Goal: Obtain resource: Download file/media

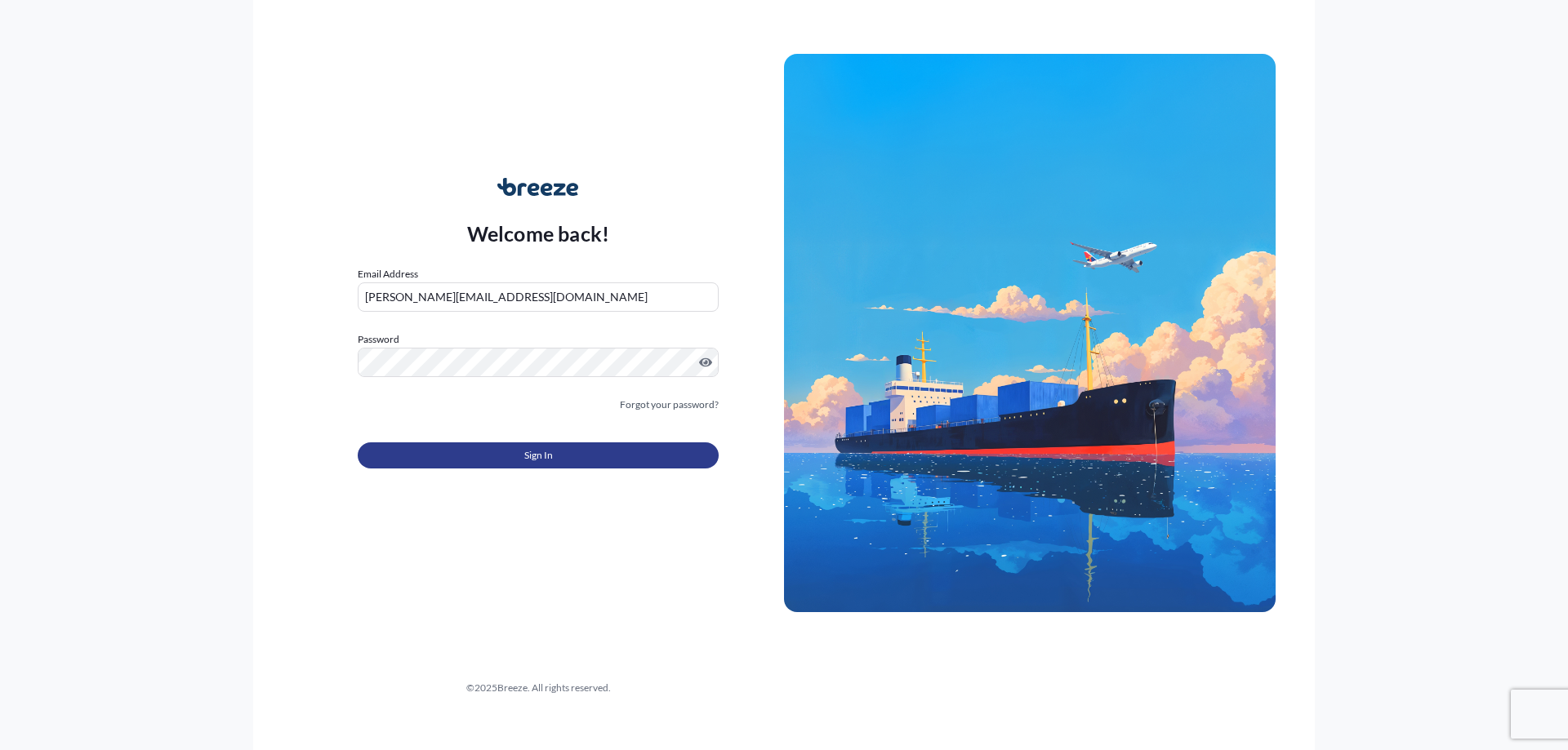
click at [525, 457] on span "Sign In" at bounding box center [538, 455] width 28 height 16
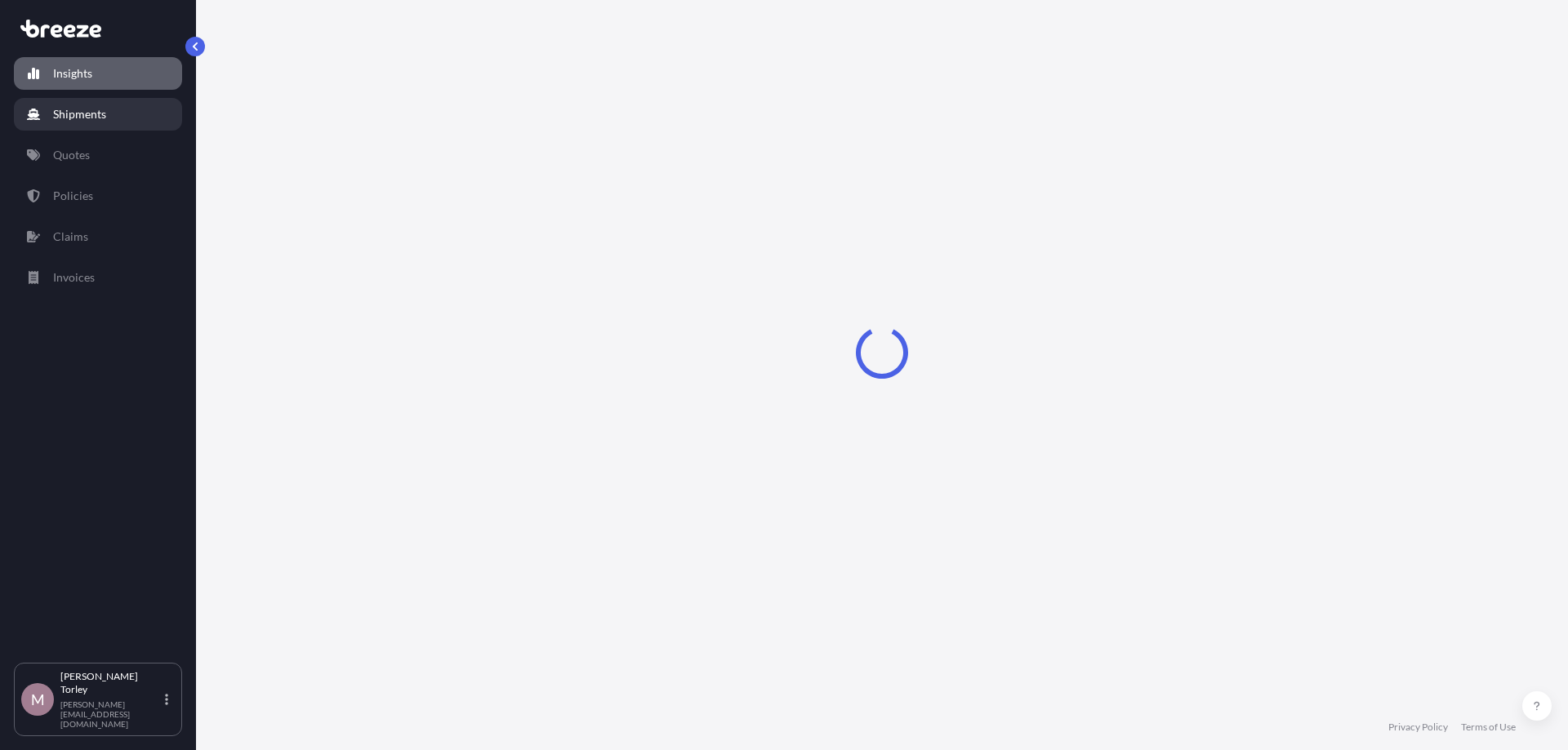
select select "2025"
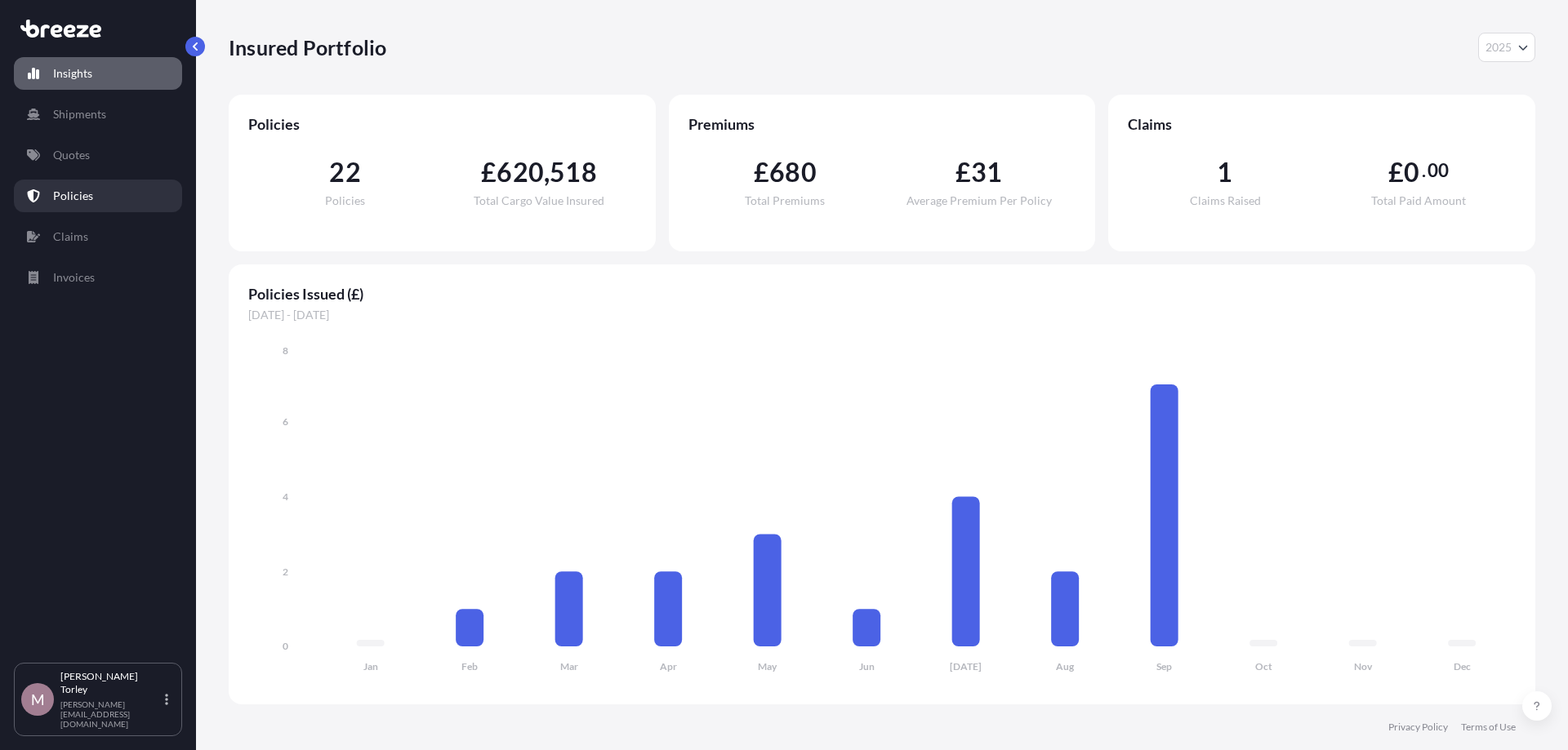
click at [85, 189] on p "Policies" at bounding box center [72, 196] width 40 height 16
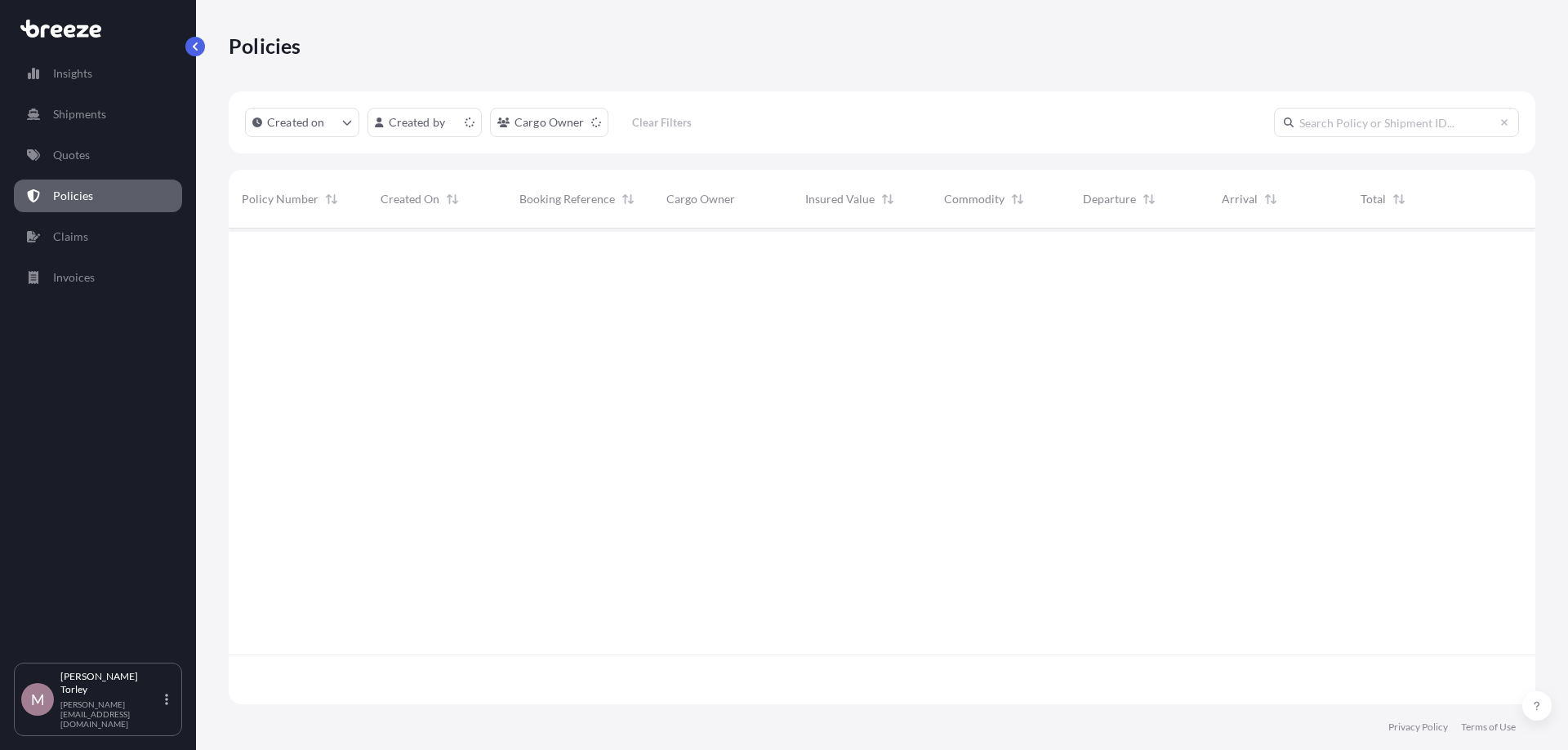
scroll to position [485, 1306]
click at [1348, 131] on input "text" at bounding box center [1396, 122] width 245 height 29
paste input "BRZ494443"
type input "BRZ494443"
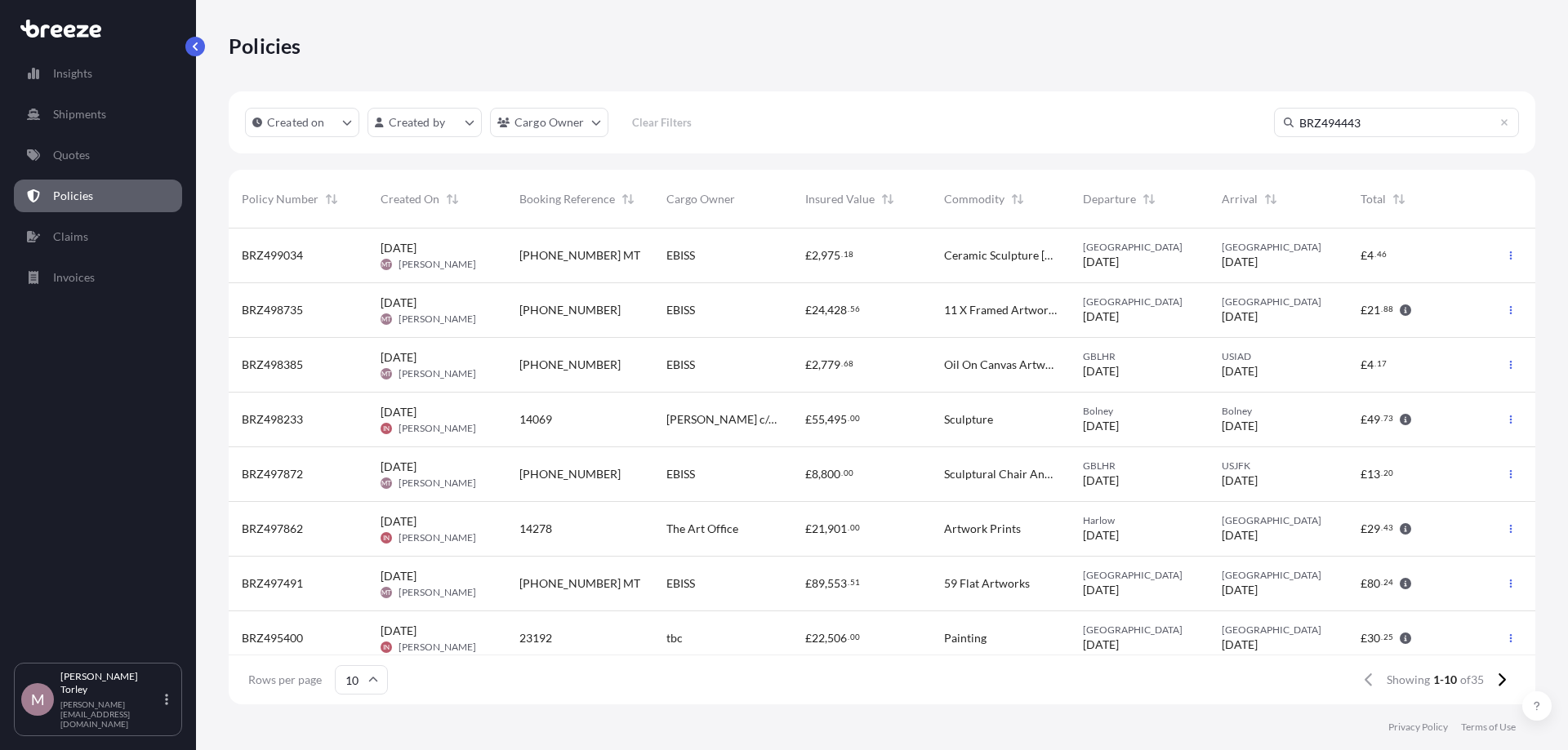
click at [274, 257] on span "BRZ499034" at bounding box center [272, 255] width 61 height 16
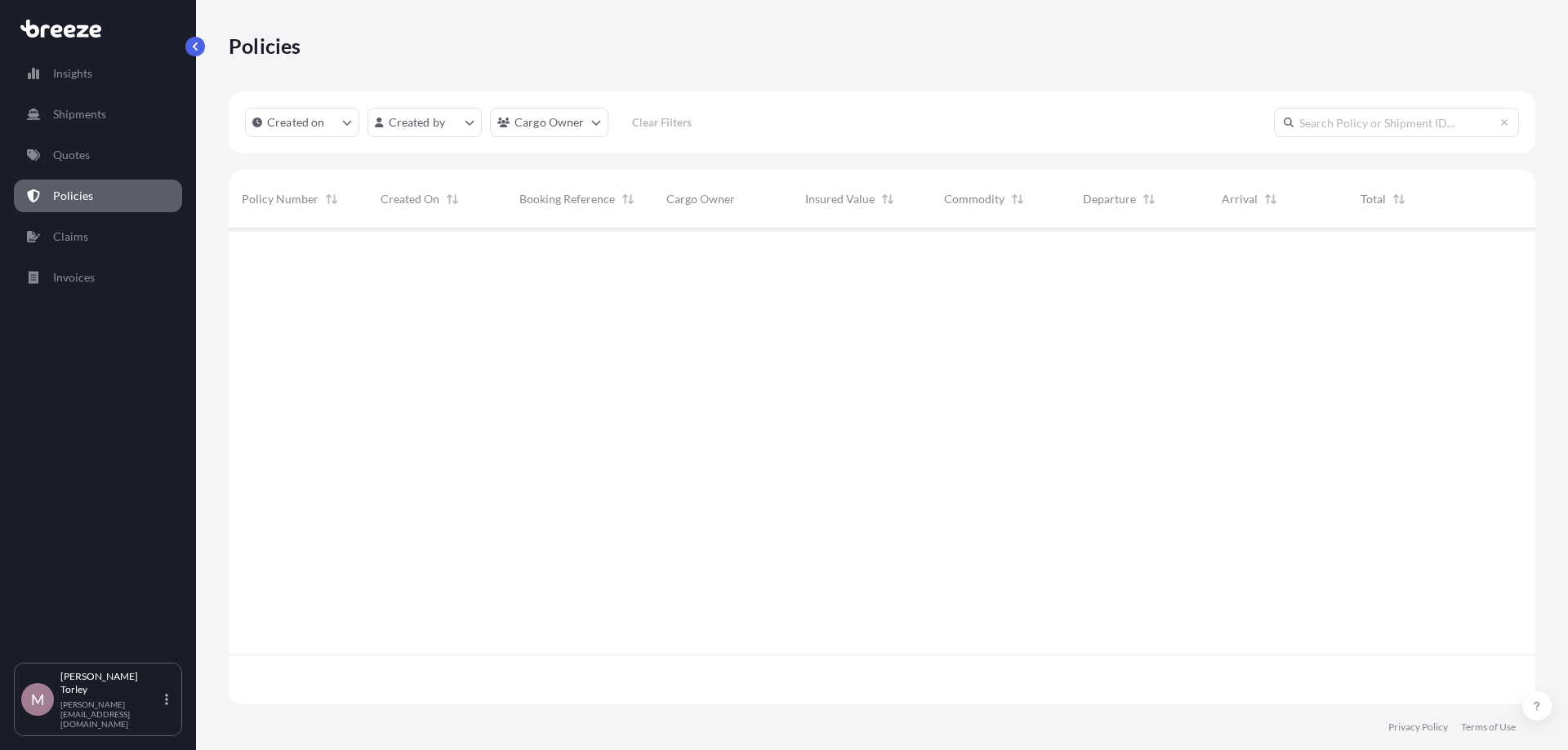
scroll to position [485, 1306]
click at [1444, 124] on input "text" at bounding box center [1396, 122] width 245 height 29
paste input "BRZ494443"
type input "BRZ494443"
click at [287, 258] on span "BRZ494443" at bounding box center [272, 255] width 61 height 16
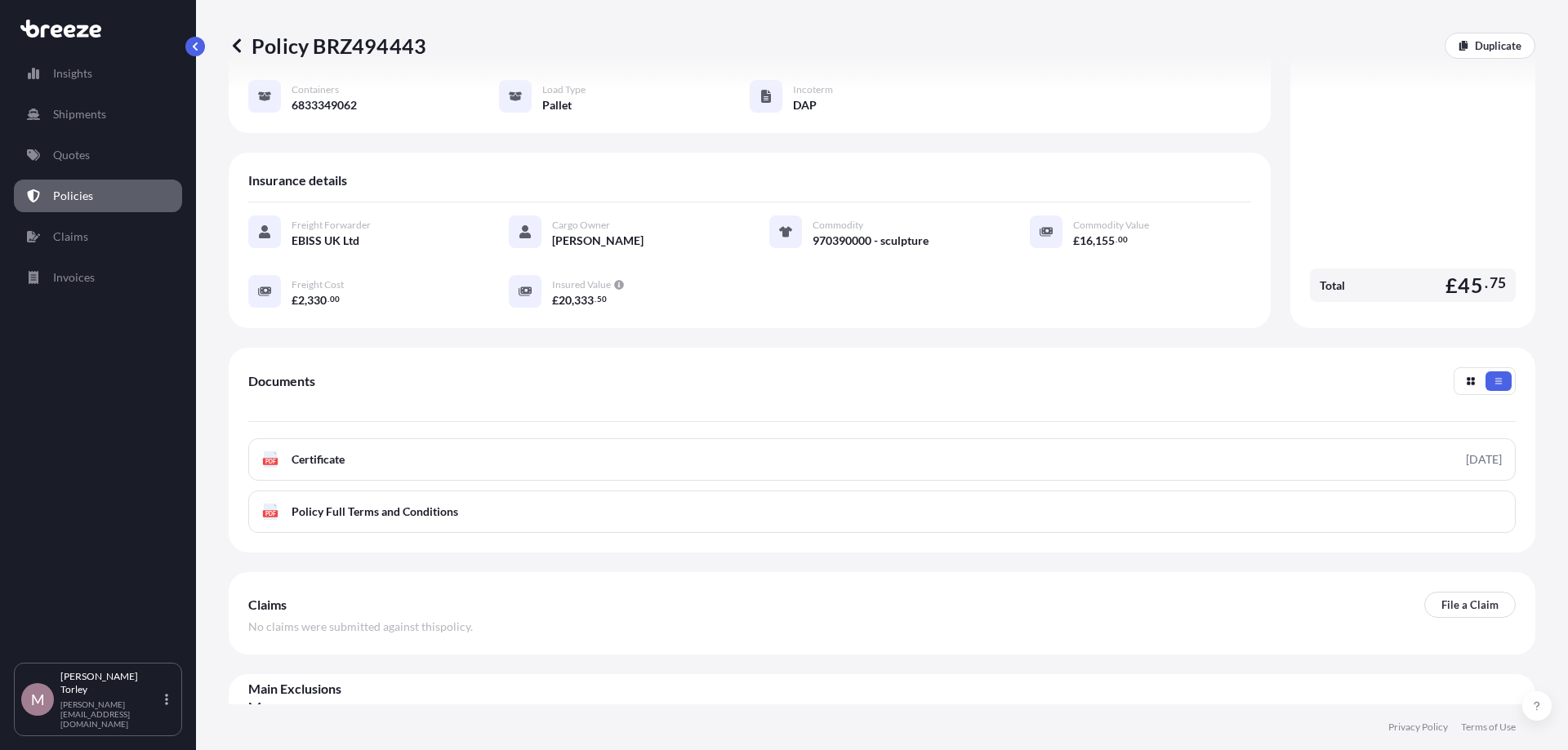
scroll to position [216, 0]
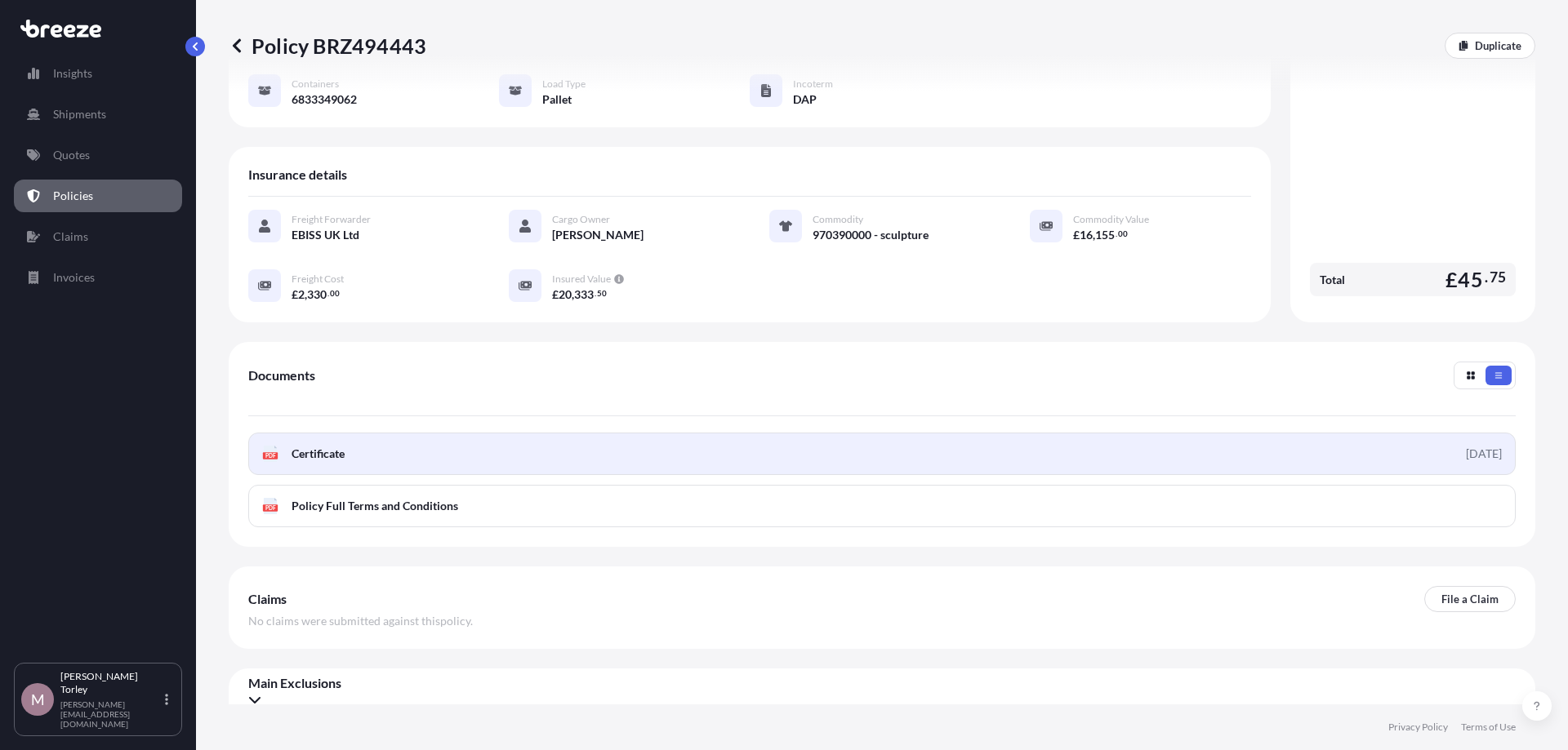
click at [504, 433] on link "PDF Certificate [DATE]" at bounding box center [882, 454] width 1267 height 42
click at [416, 454] on link "PDF Certificate [DATE]" at bounding box center [882, 454] width 1267 height 42
